Goal: Task Accomplishment & Management: Manage account settings

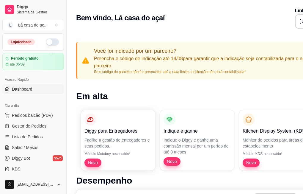
click at [48, 43] on button "button" at bounding box center [52, 41] width 13 height 7
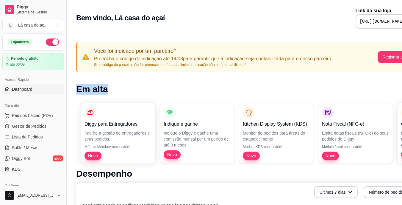
drag, startPoint x: 310, startPoint y: 64, endPoint x: 171, endPoint y: 82, distance: 140.3
click at [308, 55] on button "Registrar agora" at bounding box center [397, 57] width 38 height 12
click at [155, 93] on h1 "Em alta" at bounding box center [248, 89] width 345 height 11
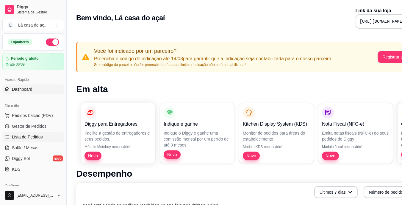
click at [33, 136] on span "Lista de Pedidos" at bounding box center [27, 137] width 31 height 6
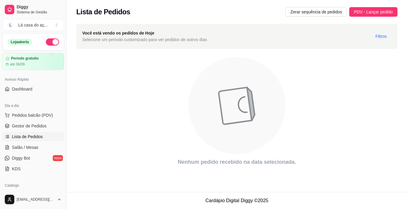
click at [51, 40] on button "button" at bounding box center [52, 41] width 13 height 7
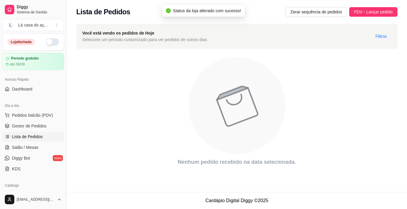
click at [49, 43] on button "button" at bounding box center [52, 41] width 13 height 7
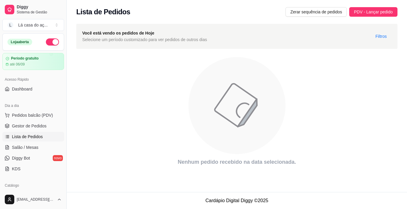
click at [52, 43] on button "button" at bounding box center [52, 41] width 13 height 7
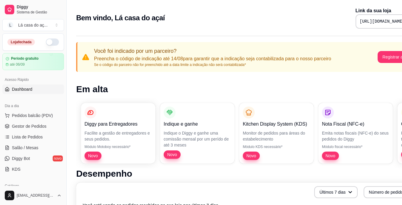
click at [48, 41] on button "button" at bounding box center [52, 41] width 13 height 7
click at [58, 26] on button "L Lá casa do aç ..." at bounding box center [33, 25] width 62 height 12
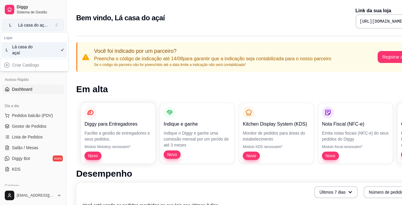
click at [58, 26] on button "L Lá casa do aç ..." at bounding box center [33, 25] width 62 height 12
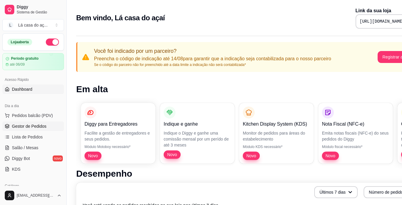
click at [30, 125] on span "Gestor de Pedidos" at bounding box center [29, 126] width 35 height 6
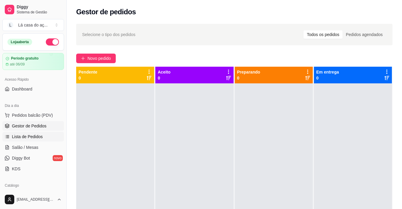
click at [29, 136] on span "Lista de Pedidos" at bounding box center [27, 137] width 31 height 6
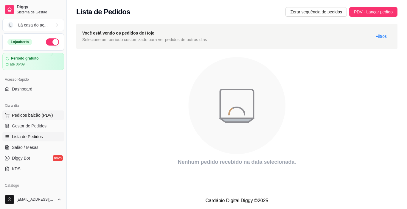
click at [30, 113] on span "Pedidos balcão (PDV)" at bounding box center [32, 115] width 41 height 6
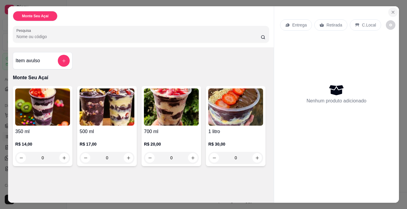
click at [392, 11] on icon "Close" at bounding box center [393, 12] width 2 height 2
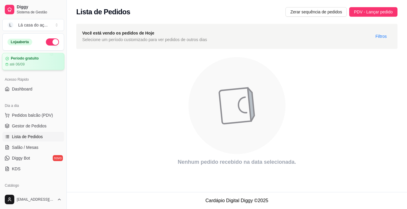
click at [46, 62] on div "até 06/09" at bounding box center [33, 64] width 56 height 5
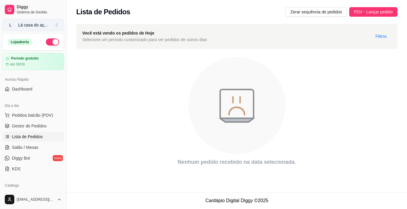
click at [38, 24] on div "Lá casa do aç ..." at bounding box center [32, 25] width 29 height 6
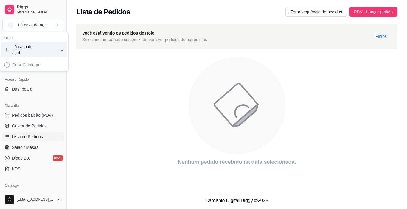
click at [35, 52] on div "Lá casa do açaí" at bounding box center [25, 50] width 27 height 12
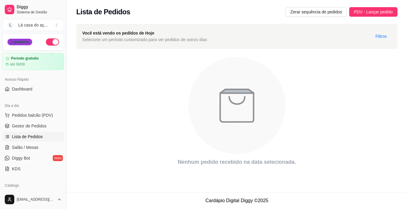
click at [24, 42] on div "Loja aberta" at bounding box center [19, 42] width 25 height 7
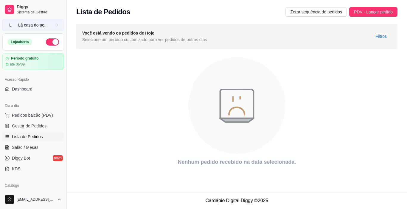
click at [58, 28] on button "L Lá casa do aç ..." at bounding box center [33, 25] width 62 height 12
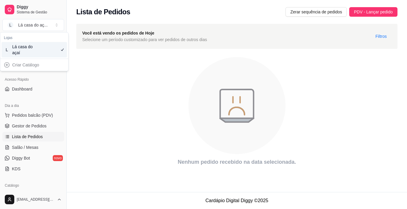
click at [90, 85] on icon "animation" at bounding box center [236, 106] width 321 height 104
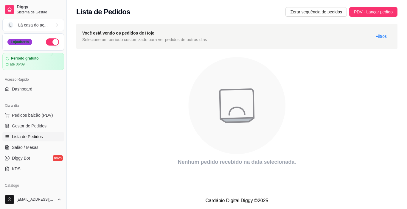
click at [24, 44] on div "Loja aberta" at bounding box center [19, 42] width 25 height 7
click at [43, 24] on div "Lá casa do aç ..." at bounding box center [32, 25] width 29 height 6
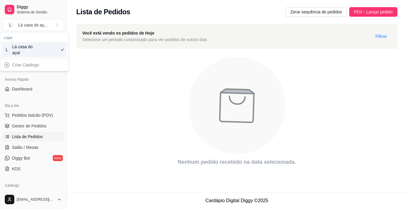
click at [31, 44] on div "Lá casa do açaí" at bounding box center [25, 50] width 27 height 12
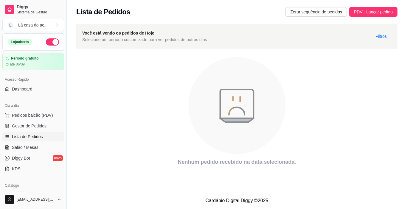
click at [112, 36] on span "Selecione um período customizado para ver pedidos de outros dias" at bounding box center [144, 39] width 125 height 7
click at [37, 11] on span "Sistema de Gestão" at bounding box center [39, 12] width 45 height 5
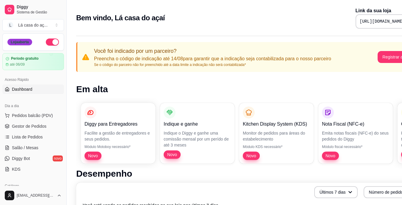
click at [23, 43] on div "Loja aberta" at bounding box center [19, 42] width 25 height 7
click at [39, 21] on button "L Lá casa do aç ..." at bounding box center [33, 25] width 62 height 12
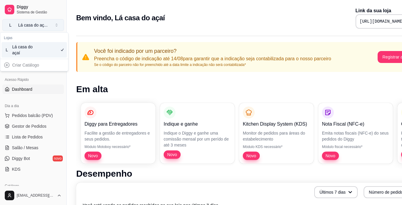
click at [35, 21] on button "L Lá casa do aç ..." at bounding box center [33, 25] width 62 height 12
click at [27, 48] on div "Lá casa do açaí" at bounding box center [25, 50] width 27 height 12
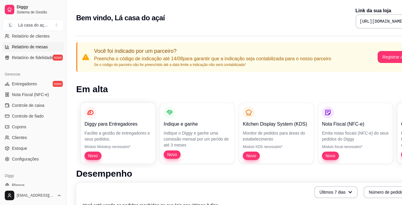
scroll to position [219, 0]
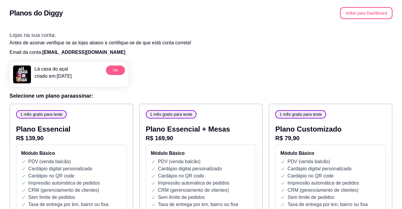
click at [112, 66] on button "Ver" at bounding box center [115, 71] width 19 height 10
